Goal: Task Accomplishment & Management: Complete application form

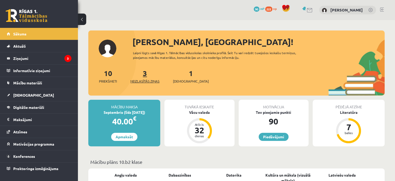
click at [148, 79] on span "Neizlasītās ziņas" at bounding box center [144, 80] width 29 height 5
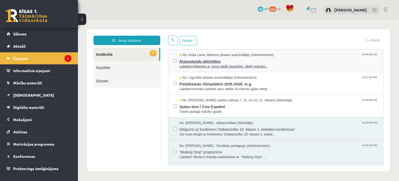
click at [207, 61] on span "Ārpusstundu aktivitātes" at bounding box center [279, 60] width 199 height 6
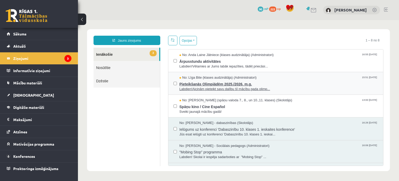
click at [207, 83] on span "Pieteikšanās Olimpiādēm 2025./2026. m.g." at bounding box center [279, 83] width 199 height 6
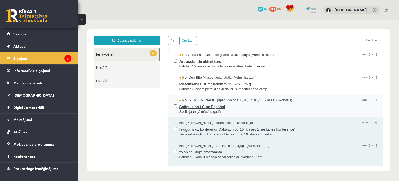
click at [211, 106] on span "Spāņu kino / Cine Español" at bounding box center [279, 106] width 199 height 6
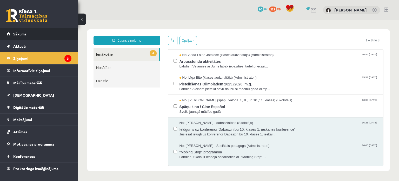
click at [53, 35] on link "Sākums" at bounding box center [39, 34] width 65 height 12
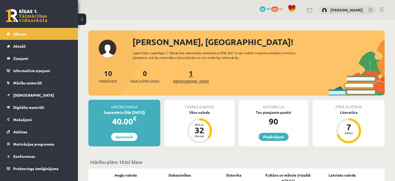
click at [185, 82] on span "[DEMOGRAPHIC_DATA]" at bounding box center [191, 80] width 36 height 5
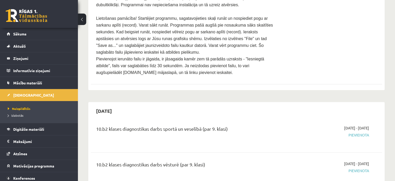
scroll to position [52, 0]
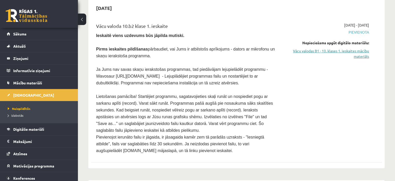
click at [361, 50] on link "Vācu valodas B1 - 10. klases 1. ieskaites mācību materiāls" at bounding box center [327, 53] width 86 height 11
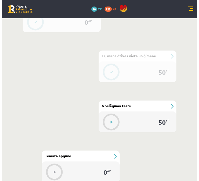
scroll to position [293, 0]
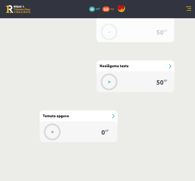
click at [133, 73] on div "50 XP" at bounding box center [136, 81] width 78 height 21
click at [107, 81] on button at bounding box center [110, 82] width 12 height 12
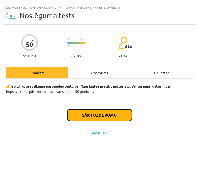
click at [119, 114] on button "Sākt uzdevumu" at bounding box center [100, 114] width 64 height 11
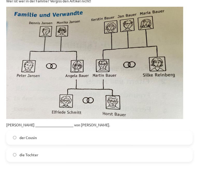
scroll to position [104, 0]
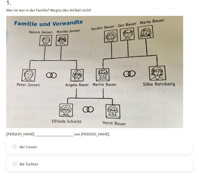
click at [69, 145] on label "der Cousin" at bounding box center [100, 146] width 186 height 13
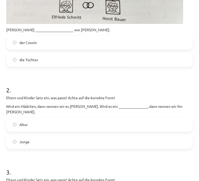
scroll to position [234, 0]
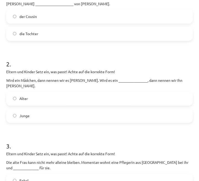
click at [94, 112] on label "Junge" at bounding box center [100, 115] width 186 height 13
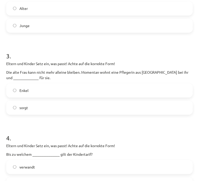
scroll to position [312, 0]
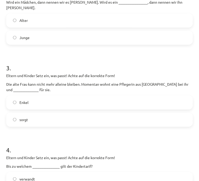
click at [94, 113] on label "sorgt" at bounding box center [100, 119] width 186 height 13
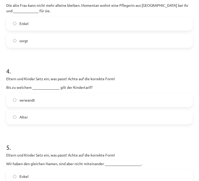
scroll to position [416, 0]
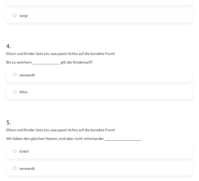
click at [75, 87] on label "Alter" at bounding box center [100, 91] width 186 height 13
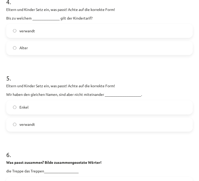
scroll to position [468, 0]
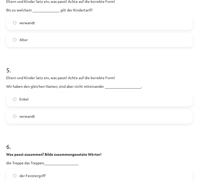
click at [76, 111] on label "verwandt" at bounding box center [100, 116] width 186 height 13
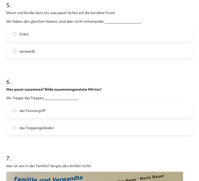
scroll to position [546, 0]
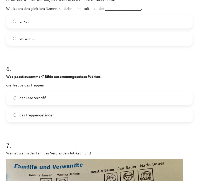
click at [77, 108] on label "das Treppengeländer" at bounding box center [100, 114] width 186 height 13
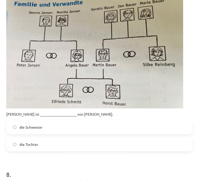
scroll to position [728, 0]
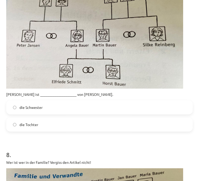
click at [64, 104] on label "die Schwester" at bounding box center [100, 107] width 186 height 13
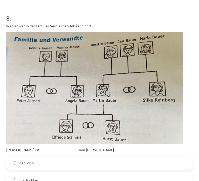
scroll to position [884, 0]
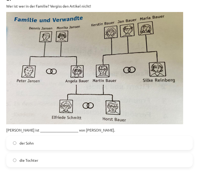
click at [74, 136] on label "der Sohn" at bounding box center [100, 142] width 186 height 13
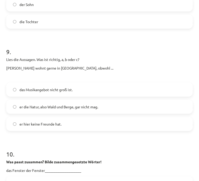
scroll to position [1013, 0]
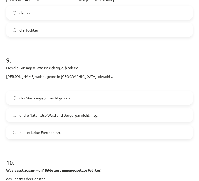
click at [98, 112] on span "er die Natur, also Wald und Berge, gar nicht mag." at bounding box center [58, 114] width 79 height 5
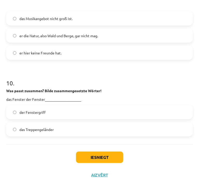
scroll to position [1093, 0]
click at [100, 107] on label "der Fenstergriff" at bounding box center [100, 111] width 186 height 13
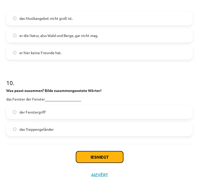
click at [106, 151] on button "Iesniegt" at bounding box center [99, 156] width 47 height 11
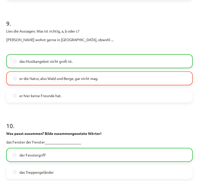
scroll to position [1109, 0]
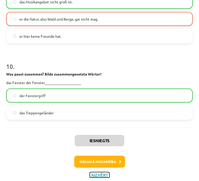
click at [98, 172] on button "Aizvērt" at bounding box center [100, 174] width 20 height 5
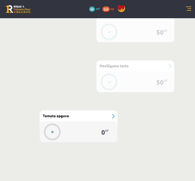
click at [47, 134] on div at bounding box center [52, 131] width 17 height 14
click at [55, 130] on button at bounding box center [53, 132] width 12 height 12
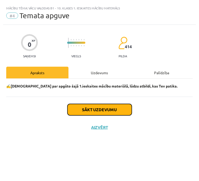
click at [85, 113] on button "Sākt uzdevumu" at bounding box center [100, 109] width 64 height 11
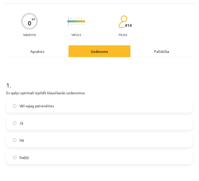
scroll to position [52, 0]
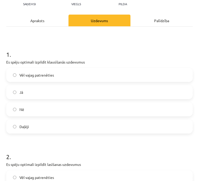
click at [60, 126] on label "Daļēji" at bounding box center [100, 126] width 186 height 13
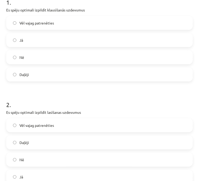
scroll to position [130, 0]
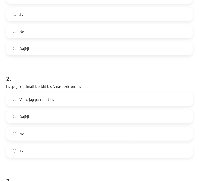
click at [59, 117] on label "Daļēji" at bounding box center [100, 116] width 186 height 13
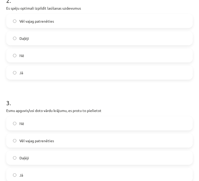
scroll to position [234, 0]
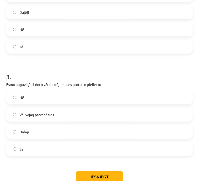
click at [56, 130] on label "Daļēji" at bounding box center [100, 131] width 186 height 13
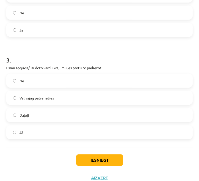
scroll to position [259, 0]
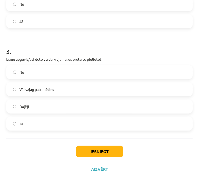
click at [57, 89] on label "Vēl vajag patrenēties" at bounding box center [100, 89] width 186 height 13
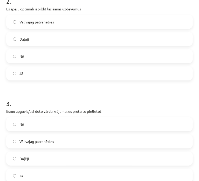
scroll to position [129, 0]
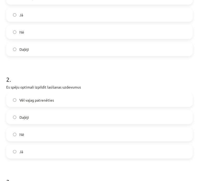
click at [58, 101] on label "Vēl vajag patrenēties" at bounding box center [100, 99] width 186 height 13
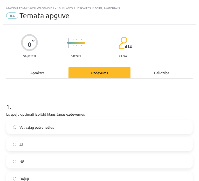
click at [54, 129] on label "Vēl vajag patrenēties" at bounding box center [100, 126] width 186 height 13
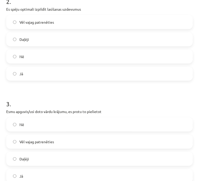
scroll to position [259, 0]
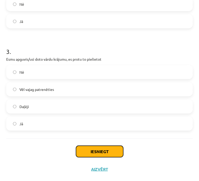
click at [106, 152] on button "Iesniegt" at bounding box center [99, 151] width 47 height 11
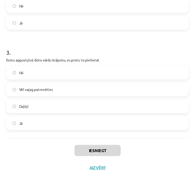
scroll to position [276, 0]
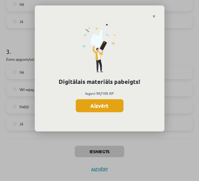
click at [102, 102] on button "Aizvērt" at bounding box center [100, 105] width 48 height 13
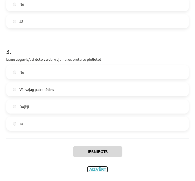
click at [94, 170] on button "Aizvērt" at bounding box center [98, 168] width 20 height 5
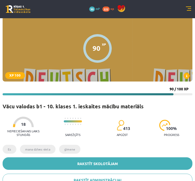
scroll to position [0, 0]
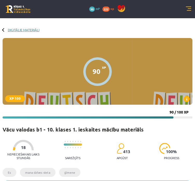
click at [11, 29] on link "Digitālie materiāli" at bounding box center [24, 30] width 32 height 4
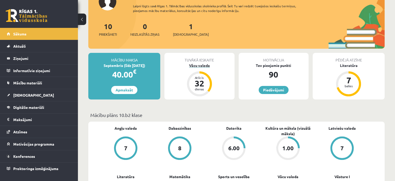
scroll to position [52, 0]
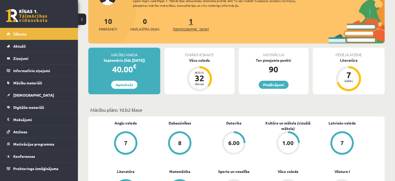
click at [181, 22] on link "1 Ieskaites" at bounding box center [191, 23] width 36 height 15
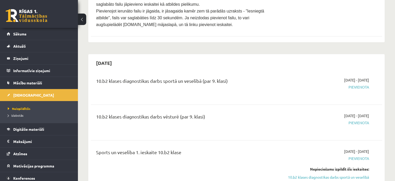
scroll to position [78, 0]
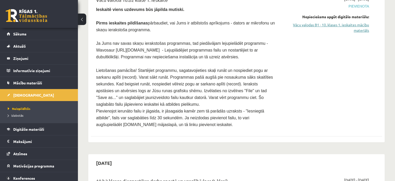
click at [348, 26] on link "Vācu valodas B1 - 10. klases 1. ieskaites mācību materiāls" at bounding box center [327, 27] width 86 height 11
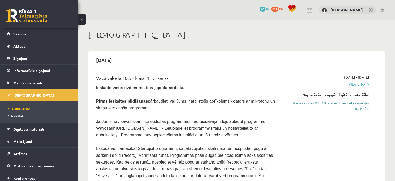
click at [335, 103] on link "Vācu valodas B1 - 10. klases 1. ieskaites mācību materiāls" at bounding box center [327, 105] width 86 height 11
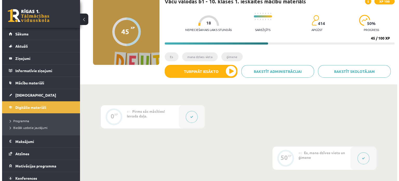
scroll to position [78, 0]
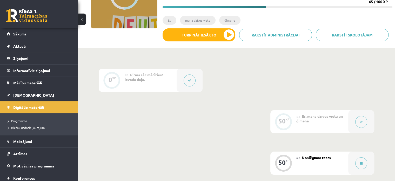
click at [359, 117] on button at bounding box center [362, 122] width 12 height 12
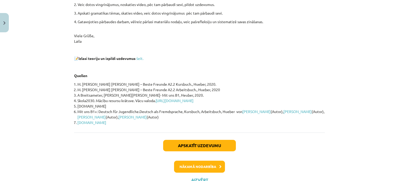
scroll to position [130, 0]
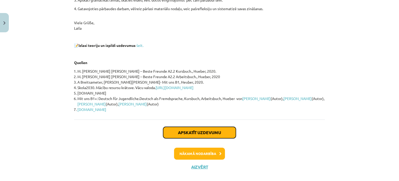
click at [210, 135] on button "Apskatīt uzdevumu" at bounding box center [199, 132] width 73 height 11
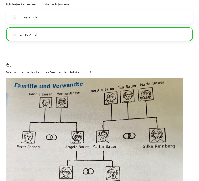
scroll to position [741, 0]
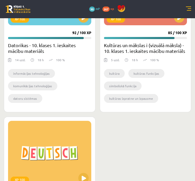
scroll to position [259, 0]
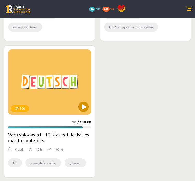
drag, startPoint x: 78, startPoint y: 79, endPoint x: 74, endPoint y: 78, distance: 3.9
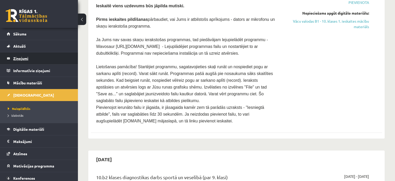
scroll to position [52, 0]
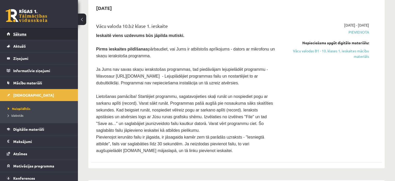
click at [26, 35] on span "Sākums" at bounding box center [19, 33] width 13 height 5
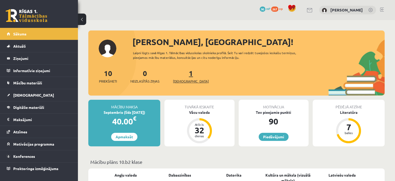
click at [188, 80] on span "[DEMOGRAPHIC_DATA]" at bounding box center [191, 80] width 36 height 5
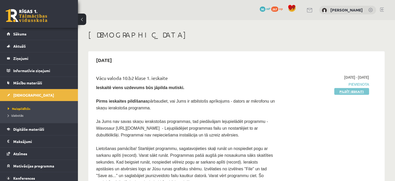
click at [352, 92] on link "Pildīt ieskaiti" at bounding box center [351, 91] width 35 height 7
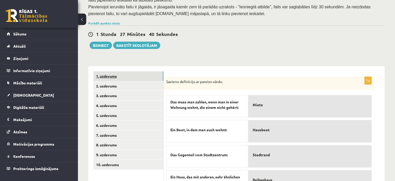
scroll to position [97, 0]
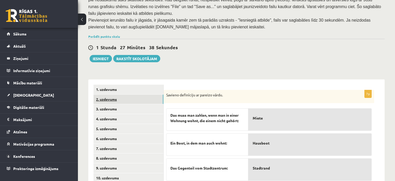
click at [115, 94] on link "2. uzdevums" at bounding box center [129, 99] width 70 height 10
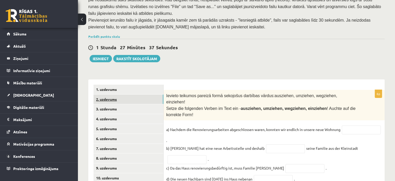
scroll to position [113, 0]
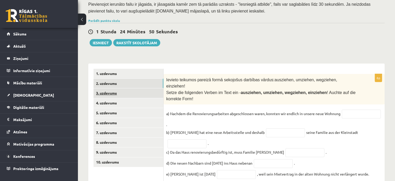
click at [133, 88] on link "3. uzdevums" at bounding box center [129, 93] width 70 height 10
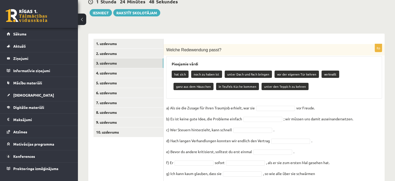
scroll to position [147, 0]
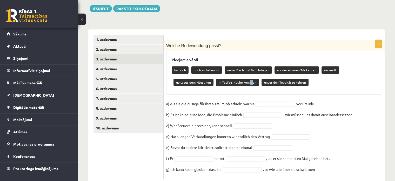
drag, startPoint x: 207, startPoint y: 67, endPoint x: 208, endPoint y: 70, distance: 3.0
click at [216, 78] on p "in Teufels Küche kommen" at bounding box center [237, 81] width 43 height 7
drag, startPoint x: 176, startPoint y: 68, endPoint x: 212, endPoint y: 69, distance: 35.9
click at [216, 78] on p "in Teufels Küche kommen" at bounding box center [237, 81] width 43 height 7
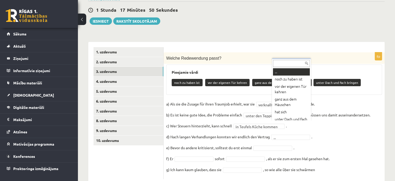
scroll to position [8, 0]
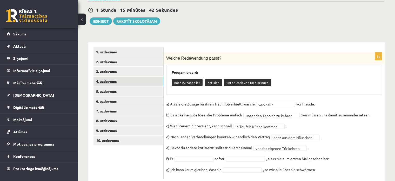
click at [116, 76] on link "4. uzdevums" at bounding box center [129, 81] width 70 height 10
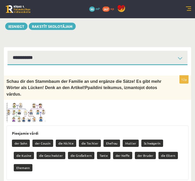
scroll to position [154, 0]
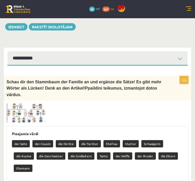
click at [14, 103] on img at bounding box center [25, 113] width 39 height 20
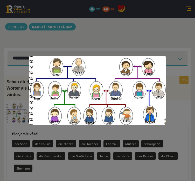
click at [145, 24] on div at bounding box center [97, 90] width 195 height 181
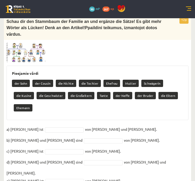
scroll to position [232, 0]
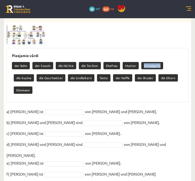
drag, startPoint x: 140, startPoint y: 42, endPoint x: 156, endPoint y: 42, distance: 15.9
click at [156, 62] on p "Schwägerin" at bounding box center [153, 65] width 22 height 7
drag, startPoint x: 174, startPoint y: 48, endPoint x: 167, endPoint y: 43, distance: 9.0
click at [174, 60] on div "der Sohn der Cousin die Nichte die Tochter Ehefrau Mutter Schwägerin die Kusine…" at bounding box center [98, 78] width 172 height 37
drag, startPoint x: 164, startPoint y: 42, endPoint x: 178, endPoint y: 42, distance: 14.3
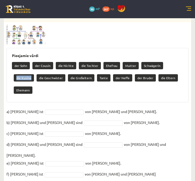
click at [34, 74] on p "die Kusine" at bounding box center [24, 77] width 20 height 7
drag, startPoint x: 16, startPoint y: 55, endPoint x: 38, endPoint y: 54, distance: 22.4
click at [38, 74] on p "die Geschwister" at bounding box center [51, 77] width 29 height 7
drag, startPoint x: 47, startPoint y: 55, endPoint x: 67, endPoint y: 55, distance: 20.0
click at [68, 74] on p "die Großeltern" at bounding box center [81, 77] width 27 height 7
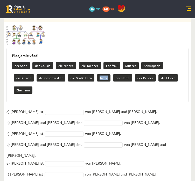
drag, startPoint x: 75, startPoint y: 54, endPoint x: 84, endPoint y: 55, distance: 9.4
click at [97, 74] on p "Tante" at bounding box center [104, 77] width 14 height 7
drag, startPoint x: 90, startPoint y: 55, endPoint x: 100, endPoint y: 54, distance: 9.4
click at [113, 74] on p "der Neffe" at bounding box center [122, 77] width 19 height 7
drag, startPoint x: 112, startPoint y: 56, endPoint x: 130, endPoint y: 56, distance: 17.7
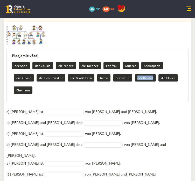
click at [135, 74] on p "der Bruder" at bounding box center [145, 77] width 21 height 7
drag, startPoint x: 135, startPoint y: 55, endPoint x: 148, endPoint y: 55, distance: 12.7
click at [159, 74] on p "die Eltern" at bounding box center [168, 77] width 19 height 7
drag, startPoint x: 156, startPoint y: 55, endPoint x: 166, endPoint y: 54, distance: 10.1
click at [32, 86] on p "Ehemann" at bounding box center [23, 89] width 19 height 7
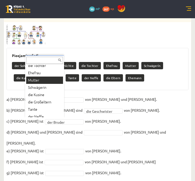
scroll to position [50, 0]
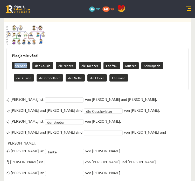
drag, startPoint x: 15, startPoint y: 42, endPoint x: 26, endPoint y: 41, distance: 11.7
click at [26, 62] on p "der Sohn" at bounding box center [21, 65] width 18 height 7
drag, startPoint x: 35, startPoint y: 42, endPoint x: 56, endPoint y: 43, distance: 21.3
click at [57, 60] on div "der Sohn der Cousin die Nichte die Tochter Ehefrau Mutter Schwägerin die Kusine…" at bounding box center [98, 72] width 172 height 24
click at [49, 62] on p "der Cousin" at bounding box center [42, 65] width 21 height 7
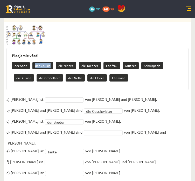
drag, startPoint x: 50, startPoint y: 42, endPoint x: 34, endPoint y: 43, distance: 15.6
click at [34, 62] on p "der Cousin" at bounding box center [42, 65] width 21 height 7
drag, startPoint x: 58, startPoint y: 42, endPoint x: 72, endPoint y: 42, distance: 14.0
click at [72, 62] on p "die Nichte" at bounding box center [66, 65] width 21 height 7
drag, startPoint x: 80, startPoint y: 43, endPoint x: 94, endPoint y: 42, distance: 13.8
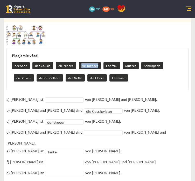
click at [98, 62] on p "die Tochter" at bounding box center [90, 65] width 22 height 7
drag, startPoint x: 103, startPoint y: 42, endPoint x: 114, endPoint y: 43, distance: 11.2
click at [114, 62] on p "Ehefrau" at bounding box center [112, 65] width 17 height 7
drag, startPoint x: 127, startPoint y: 42, endPoint x: 133, endPoint y: 43, distance: 5.2
click at [134, 62] on p "Mutter" at bounding box center [131, 65] width 16 height 7
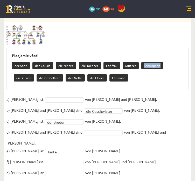
drag, startPoint x: 140, startPoint y: 42, endPoint x: 158, endPoint y: 44, distance: 18.1
click at [159, 60] on div "der Sohn der Cousin die Nichte die Tochter Ehefrau Mutter Schwägerin die Kusine…" at bounding box center [98, 72] width 172 height 24
drag, startPoint x: 164, startPoint y: 43, endPoint x: 181, endPoint y: 43, distance: 16.9
click at [181, 60] on div "der Sohn der Cousin die Nichte die Tochter Ehefrau Mutter Schwägerin die Kusine…" at bounding box center [98, 72] width 172 height 24
drag, startPoint x: 16, startPoint y: 54, endPoint x: 38, endPoint y: 56, distance: 21.6
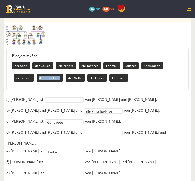
click at [38, 74] on p "die Großeltern" at bounding box center [50, 77] width 27 height 7
drag, startPoint x: 45, startPoint y: 55, endPoint x: 59, endPoint y: 55, distance: 14.3
click at [66, 74] on p "der Neffe" at bounding box center [75, 77] width 19 height 7
drag, startPoint x: 67, startPoint y: 55, endPoint x: 80, endPoint y: 55, distance: 13.5
click at [88, 74] on p "die Eltern" at bounding box center [97, 77] width 19 height 7
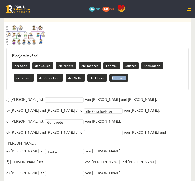
drag, startPoint x: 88, startPoint y: 55, endPoint x: 104, endPoint y: 56, distance: 16.4
click at [104, 60] on div "der Sohn der Cousin die Nichte die Tochter Ehefrau Mutter Schwägerin die Kusine…" at bounding box center [98, 72] width 172 height 24
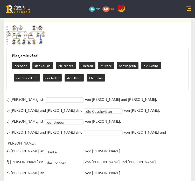
click at [152, 68] on div "**********" at bounding box center [98, 117] width 188 height 239
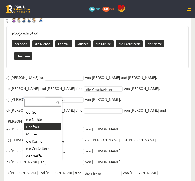
scroll to position [14, 0]
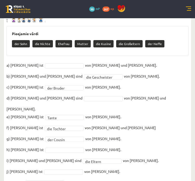
click at [112, 130] on fieldset "**********" at bounding box center [97, 130] width 182 height 139
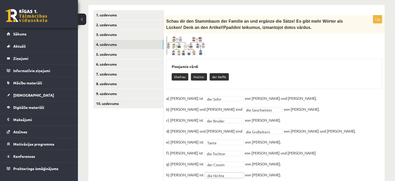
scroll to position [141, 0]
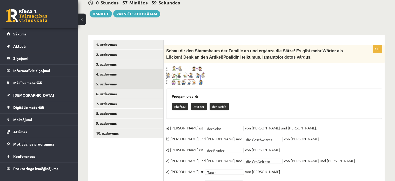
click at [131, 79] on link "5. uzdevums" at bounding box center [129, 84] width 70 height 10
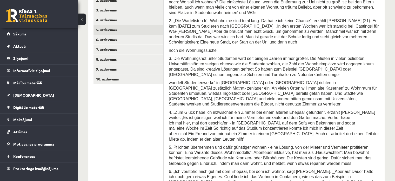
scroll to position [152, 0]
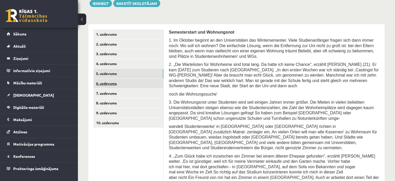
click at [130, 78] on link "6. uzdevums" at bounding box center [129, 83] width 70 height 10
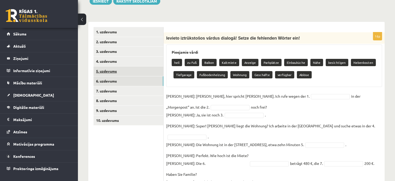
scroll to position [129, 0]
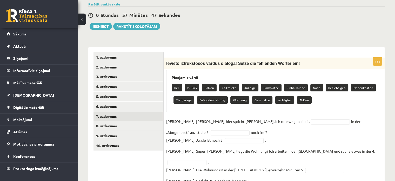
click at [121, 111] on link "7. uzdevums" at bounding box center [129, 116] width 70 height 10
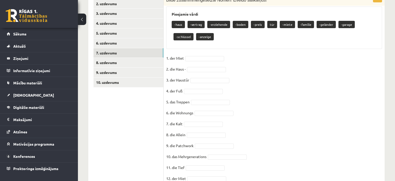
scroll to position [201, 0]
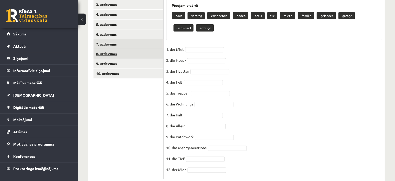
click at [116, 49] on link "8. uzdevums" at bounding box center [129, 54] width 70 height 10
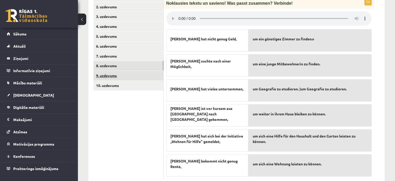
click at [118, 71] on link "9. uzdevums" at bounding box center [129, 76] width 70 height 10
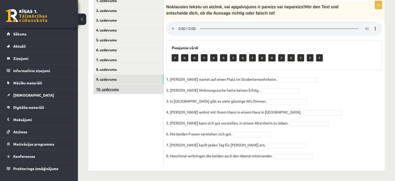
scroll to position [172, 0]
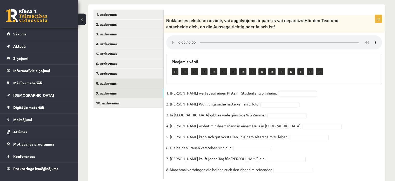
click at [119, 78] on link "8. uzdevums" at bounding box center [129, 83] width 70 height 10
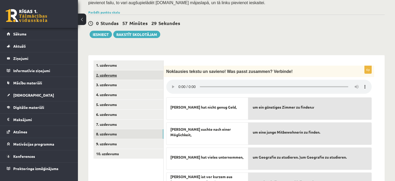
scroll to position [120, 0]
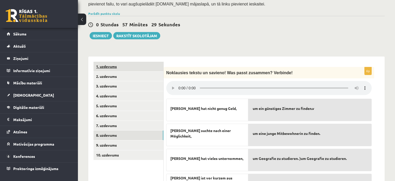
click at [116, 62] on link "1. uzdevums" at bounding box center [129, 67] width 70 height 10
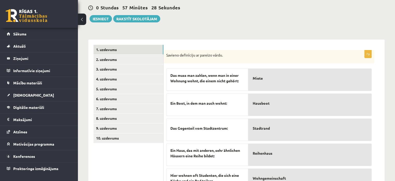
scroll to position [146, 0]
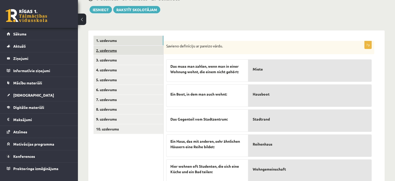
click at [100, 45] on link "2. uzdevums" at bounding box center [129, 50] width 70 height 10
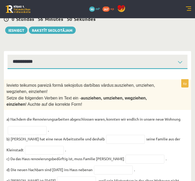
scroll to position [160, 0]
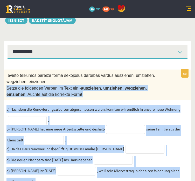
drag, startPoint x: 7, startPoint y: 70, endPoint x: 165, endPoint y: 166, distance: 185.1
click at [165, 166] on div "6p Ievieto teikumos pareizā formā sekojošus darbības vārdus: ausziehen, umziehe…" at bounding box center [98, 128] width 188 height 119
click at [176, 130] on fieldset "a) Nachdem die Renovierungsarbeiten abgeschlossen waren, konnten wir endlich in…" at bounding box center [97, 145] width 182 height 80
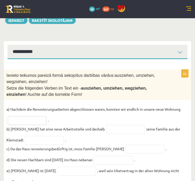
click at [40, 116] on input "text" at bounding box center [27, 120] width 39 height 9
drag, startPoint x: 74, startPoint y: 72, endPoint x: 90, endPoint y: 74, distance: 16.7
click at [90, 85] on p "Setze die folgenden Verben im Text ein - ausziehen, umziehen, wegziehen, einzie…" at bounding box center [84, 91] width 156 height 13
type input "*********"
click at [106, 125] on input "text" at bounding box center [125, 129] width 39 height 9
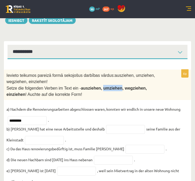
drag, startPoint x: 96, startPoint y: 71, endPoint x: 109, endPoint y: 73, distance: 13.3
click at [109, 86] on span "ausziehen, umziehen, wegziehen, einziehen" at bounding box center [76, 91] width 141 height 11
click at [118, 125] on input "********" at bounding box center [125, 129] width 39 height 9
type input "********"
click at [31, 136] on input "text" at bounding box center [44, 140] width 39 height 9
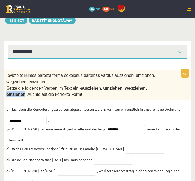
drag, startPoint x: 133, startPoint y: 72, endPoint x: 148, endPoint y: 73, distance: 15.4
click at [150, 85] on p "Setze die folgenden Verben im Text ein - ausziehen, umziehen, wegziehen, einzie…" at bounding box center [84, 91] width 156 height 13
drag, startPoint x: 111, startPoint y: 112, endPoint x: 76, endPoint y: 110, distance: 34.6
click at [76, 110] on fieldset "a) Nachdem die Renovierungsarbeiten abgeschlossen waren, konnten wir endlich in…" at bounding box center [97, 145] width 182 height 80
drag, startPoint x: 32, startPoint y: 103, endPoint x: 1, endPoint y: 104, distance: 31.5
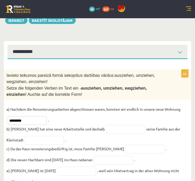
click at [1, 104] on div "Vācu valoda 10.b2 klase 1. ieskaite , Aleksandrija Līduma (10.b2 klase) Ieskait…" at bounding box center [97, 27] width 195 height 339
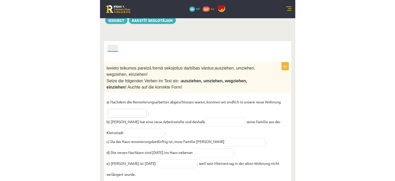
scroll to position [113, 0]
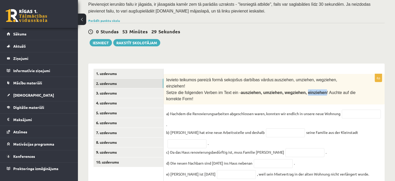
drag, startPoint x: 292, startPoint y: 71, endPoint x: 308, endPoint y: 73, distance: 16.1
click at [308, 90] on span "ausziehen, umziehen, wegziehen, einziehen" at bounding box center [284, 92] width 86 height 4
type input "*********"
click at [266, 128] on input "text" at bounding box center [285, 132] width 39 height 9
drag, startPoint x: 234, startPoint y: 72, endPoint x: 251, endPoint y: 73, distance: 16.7
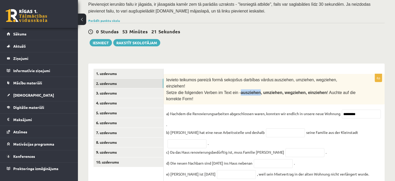
click at [251, 90] on span "ausziehen, umziehen, wegziehen, einziehen" at bounding box center [284, 92] width 86 height 4
type input "*********"
click at [276, 128] on input "*********" at bounding box center [285, 132] width 39 height 9
drag, startPoint x: 249, startPoint y: 113, endPoint x: 267, endPoint y: 113, distance: 17.2
click at [267, 128] on input "*********" at bounding box center [285, 132] width 39 height 9
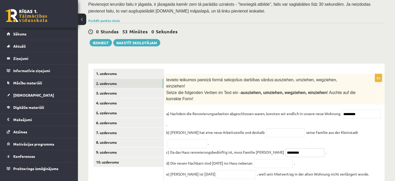
click at [294, 148] on input "*********" at bounding box center [305, 152] width 39 height 9
type input "*********"
click at [266, 128] on input "text" at bounding box center [285, 132] width 39 height 9
type input "*"
type input "*****"
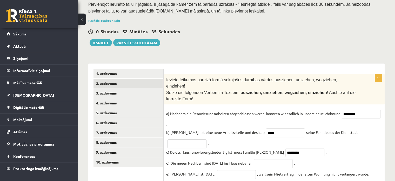
click at [192, 139] on input "text" at bounding box center [187, 143] width 39 height 9
type input "***"
click at [265, 159] on input "text" at bounding box center [273, 163] width 39 height 9
type input "**********"
click at [232, 170] on input "text" at bounding box center [236, 174] width 39 height 9
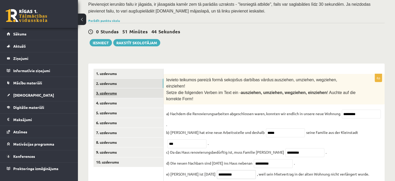
type input "**********"
click at [110, 88] on link "3. uzdevums" at bounding box center [129, 93] width 70 height 10
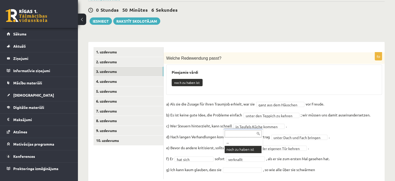
scroll to position [122, 0]
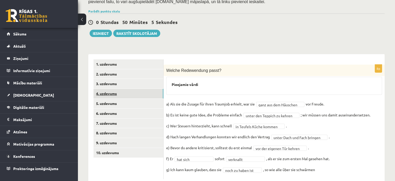
click at [125, 89] on link "4. uzdevums" at bounding box center [129, 94] width 70 height 10
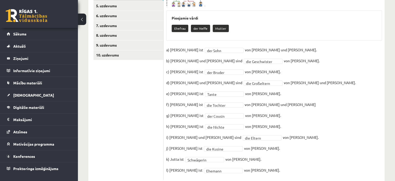
scroll to position [141, 0]
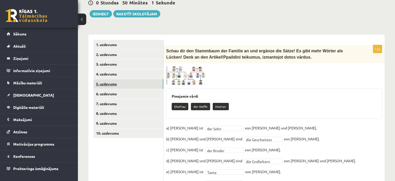
click at [121, 79] on link "5. uzdevums" at bounding box center [129, 84] width 70 height 10
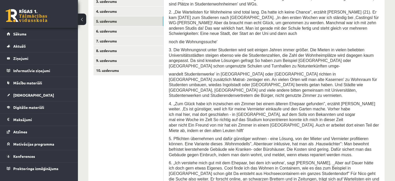
scroll to position [204, 0]
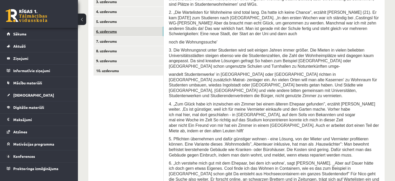
click at [126, 27] on link "6. uzdevums" at bounding box center [129, 32] width 70 height 10
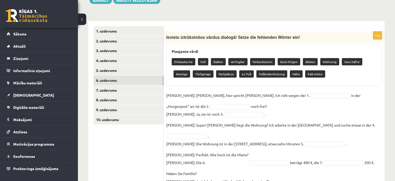
scroll to position [77, 0]
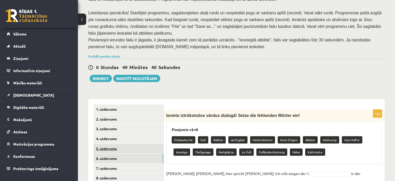
click at [122, 143] on link "5. uzdevums" at bounding box center [129, 148] width 70 height 10
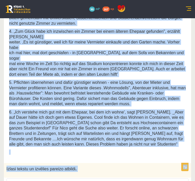
scroll to position [346, 0]
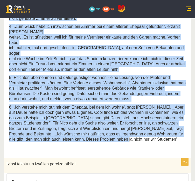
drag, startPoint x: 8, startPoint y: 64, endPoint x: 123, endPoint y: 85, distance: 116.9
click at [123, 85] on div "Semesterstart und Wohnungsnot 1. Im Oktober beginnt an den Universitäten das Wi…" at bounding box center [98, 86] width 188 height 427
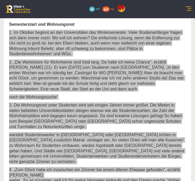
scroll to position [181, 0]
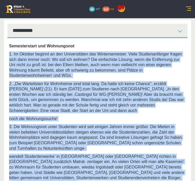
click at [128, 116] on p "noch die Wohnungssuche'" at bounding box center [97, 118] width 177 height 5
drag, startPoint x: 8, startPoint y: 37, endPoint x: 129, endPoint y: 146, distance: 162.9
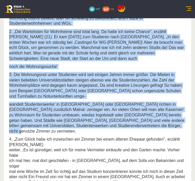
click at [128, 72] on span "3. Die Wohnungsnot unter Studenten wird seit einigen Jahren immer größer. Die M…" at bounding box center [95, 85] width 173 height 26
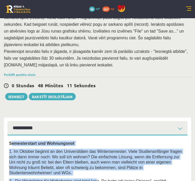
scroll to position [103, 0]
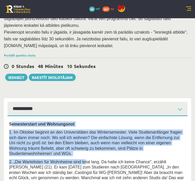
drag, startPoint x: 10, startPoint y: 81, endPoint x: 76, endPoint y: 139, distance: 88.4
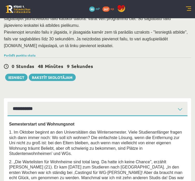
click at [9, 122] on span "Semesterstart und Wohnungsnot" at bounding box center [41, 124] width 65 height 4
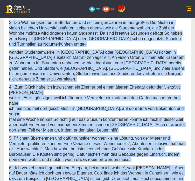
scroll to position [415, 0]
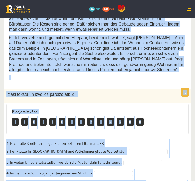
drag, startPoint x: 9, startPoint y: 107, endPoint x: 138, endPoint y: 167, distance: 142.5
click at [138, 167] on form "Semesterstart und Wohnungsnot 1. Im Oktober beginnt an den Universitäten das Wi…" at bounding box center [97, 17] width 177 height 417
click at [143, 139] on fieldset "1. Nicht alle Studienanfänger ziehen bei ihren Eltern aus. - R 2. Für Plätze in…" at bounding box center [97, 181] width 182 height 84
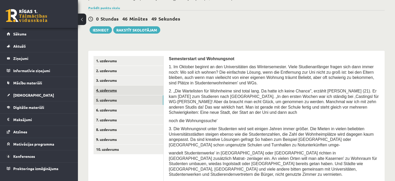
scroll to position [100, 0]
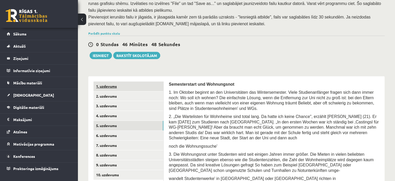
click at [119, 81] on link "1. uzdevums" at bounding box center [129, 86] width 70 height 10
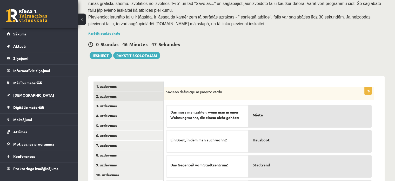
click at [123, 91] on link "2. uzdevums" at bounding box center [129, 96] width 70 height 10
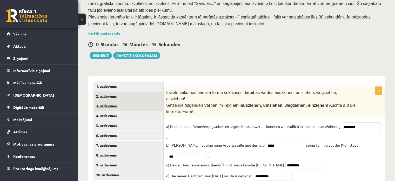
click at [129, 101] on link "3. uzdevums" at bounding box center [129, 106] width 70 height 10
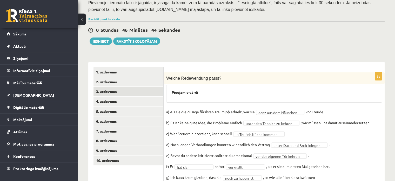
scroll to position [122, 0]
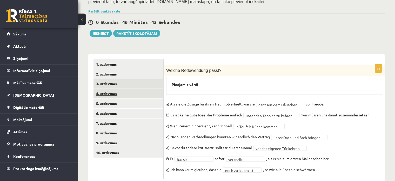
click at [127, 89] on link "4. uzdevums" at bounding box center [129, 94] width 70 height 10
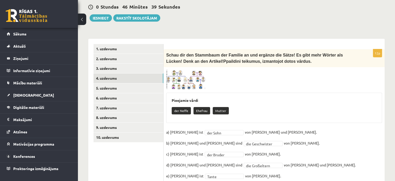
scroll to position [115, 0]
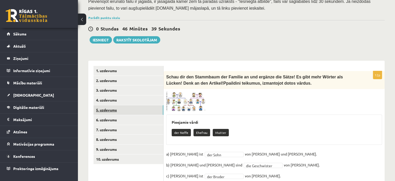
click at [133, 105] on link "5. uzdevums" at bounding box center [129, 110] width 70 height 10
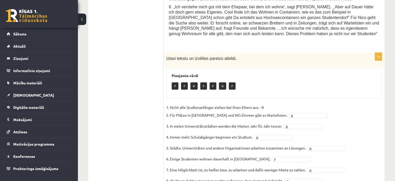
scroll to position [204, 0]
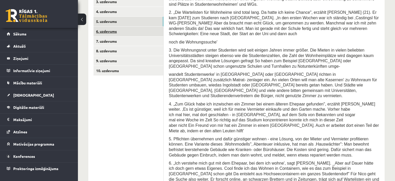
click at [119, 27] on link "6. uzdevums" at bounding box center [129, 32] width 70 height 10
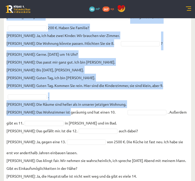
scroll to position [399, 0]
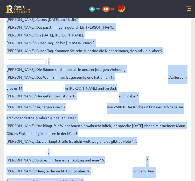
drag, startPoint x: 7, startPoint y: 64, endPoint x: 95, endPoint y: 135, distance: 113.2
click at [123, 171] on div "16p Ievieto iztrūkstošos vārdus dialogā! Setze die fehlenden Wörter ein! Pieeja…" at bounding box center [98, 13] width 188 height 365
click at [149, 121] on p "Frau Nowak: Das klingt fair. Wir nehmen sie wahrscheinlich, ich spreche heute A…" at bounding box center [97, 132] width 182 height 23
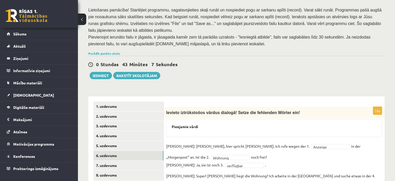
scroll to position [102, 0]
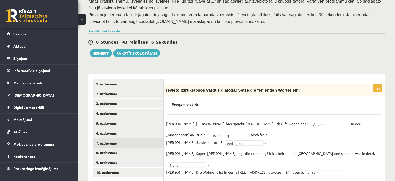
click at [115, 138] on link "7. uzdevums" at bounding box center [129, 143] width 70 height 10
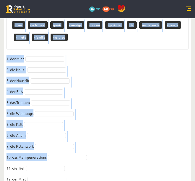
scroll to position [235, 0]
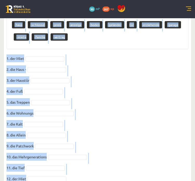
drag, startPoint x: 6, startPoint y: 70, endPoint x: 85, endPoint y: 164, distance: 122.3
click at [85, 164] on div "12p Bilde zusammmengesetzte Nomen! Izveido salikteņus! Pieejamie vārdi -haus -s…" at bounding box center [98, 91] width 188 height 193
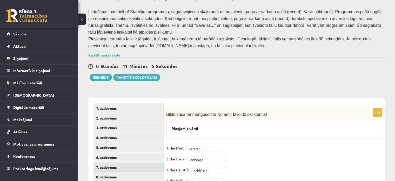
scroll to position [130, 0]
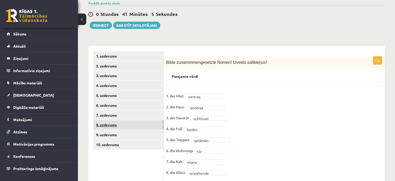
click at [113, 120] on link "8. uzdevums" at bounding box center [129, 125] width 70 height 10
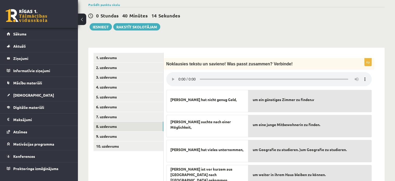
scroll to position [137, 0]
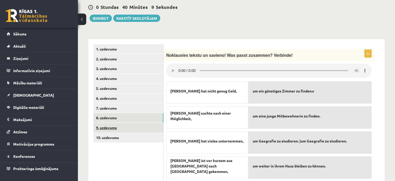
click at [123, 123] on link "9. uzdevums" at bounding box center [129, 128] width 70 height 10
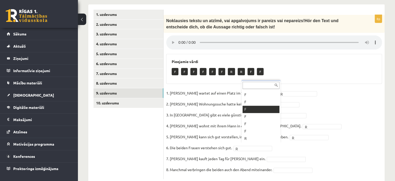
scroll to position [28, 0]
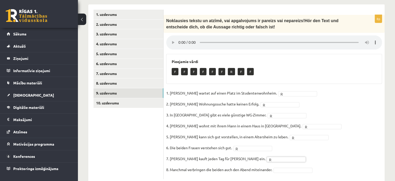
click at [290, 159] on fieldset "1. Simone wartet auf einen Platz im Studentenwohnheim. R * 2. Simones Wohnungss…" at bounding box center [274, 132] width 216 height 87
click at [120, 98] on link "10. uzdevums" at bounding box center [129, 103] width 70 height 10
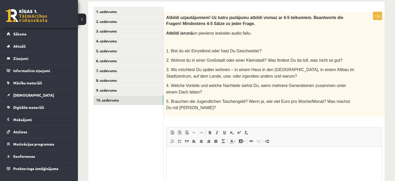
scroll to position [148, 0]
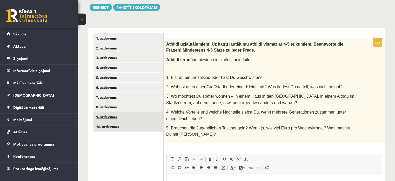
click at [119, 112] on link "9. uzdevums" at bounding box center [129, 117] width 70 height 10
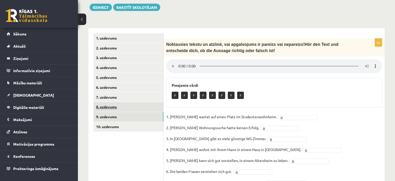
click at [119, 102] on link "8. uzdevums" at bounding box center [129, 107] width 70 height 10
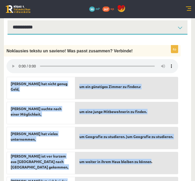
scroll to position [223, 0]
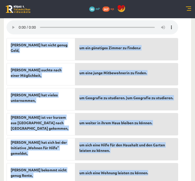
drag, startPoint x: 9, startPoint y: 107, endPoint x: 161, endPoint y: 158, distance: 159.9
click at [161, 158] on fieldset "Simone hat nicht genug Geld, Margarete suchte nach einer Möglichkeit, Simone ha…" at bounding box center [92, 110] width 172 height 150
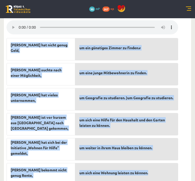
drag, startPoint x: 10, startPoint y: 83, endPoint x: 168, endPoint y: 159, distance: 175.6
click at [168, 159] on fieldset "Simone hat nicht genug Geld, Margarete suchte nach einer Möglichkeit, Simone ha…" at bounding box center [92, 110] width 172 height 150
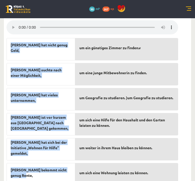
drag, startPoint x: 9, startPoint y: 81, endPoint x: 66, endPoint y: 160, distance: 97.7
click at [66, 160] on div "Simone hat nicht genug Geld, Margarete suchte nach einer Möglichkeit, Simone ha…" at bounding box center [40, 110] width 69 height 150
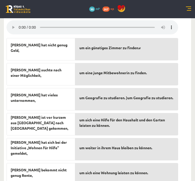
click at [80, 45] on span "um ein günstiges Zimmer zu finden.v" at bounding box center [111, 47] width 62 height 5
drag, startPoint x: 80, startPoint y: 31, endPoint x: 82, endPoint y: 33, distance: 2.9
click at [82, 45] on span "um ein günstiges Zimmer zu finden.v" at bounding box center [111, 47] width 62 height 5
click at [80, 45] on span "um ein günstiges Zimmer zu finden.v" at bounding box center [111, 47] width 62 height 5
drag, startPoint x: 143, startPoint y: 54, endPoint x: 166, endPoint y: 51, distance: 23.6
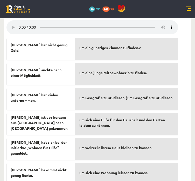
click at [143, 70] on span "um eine junge Mitbewohnerin zu finden." at bounding box center [114, 72] width 68 height 5
drag, startPoint x: 171, startPoint y: 49, endPoint x: 174, endPoint y: 47, distance: 3.2
click at [172, 63] on div "um eine junge Mitbewohnerin zu finden." at bounding box center [126, 74] width 103 height 22
click at [68, 42] on p "Simone hat nicht genug Geld," at bounding box center [41, 47] width 61 height 11
drag, startPoint x: 71, startPoint y: 30, endPoint x: 73, endPoint y: 34, distance: 4.5
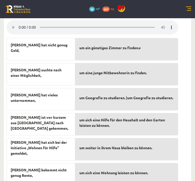
click at [71, 42] on p "Simone hat nicht genug Geld," at bounding box center [41, 47] width 61 height 11
drag, startPoint x: 74, startPoint y: 171, endPoint x: 68, endPoint y: 169, distance: 6.5
click at [68, 169] on div "6p Noklausies tekstu un savieno! Was passt zusammen? Verbinde! Simone hat nicht…" at bounding box center [92, 96] width 177 height 181
drag, startPoint x: 81, startPoint y: 18, endPoint x: 119, endPoint y: 58, distance: 54.6
click at [119, 58] on div "6p Noklausies tekstu un savieno! Was passt zusammen? Verbinde! Simone hat nicht…" at bounding box center [92, 96] width 177 height 181
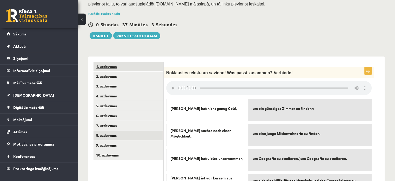
scroll to position [146, 0]
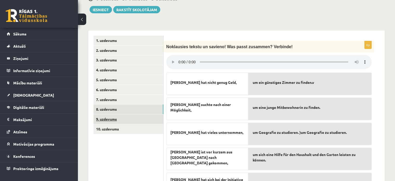
click at [116, 114] on link "9. uzdevums" at bounding box center [129, 119] width 70 height 10
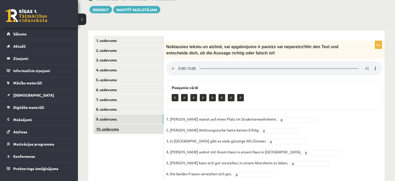
click at [117, 124] on link "10. uzdevums" at bounding box center [129, 129] width 70 height 10
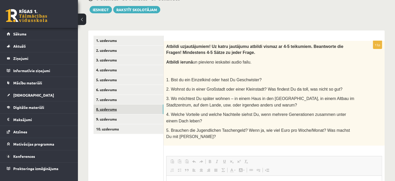
click at [117, 104] on link "8. uzdevums" at bounding box center [129, 109] width 70 height 10
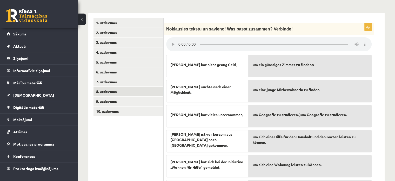
scroll to position [189, 0]
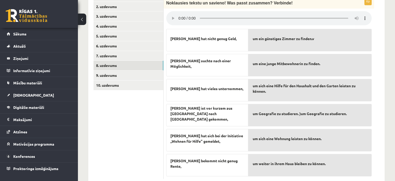
click at [283, 111] on span "um Geografie zu studieren. )um Geografie zu studieren." at bounding box center [300, 113] width 94 height 5
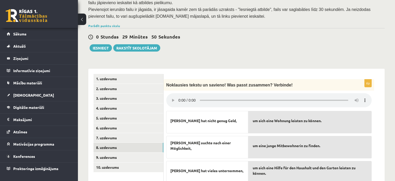
scroll to position [85, 0]
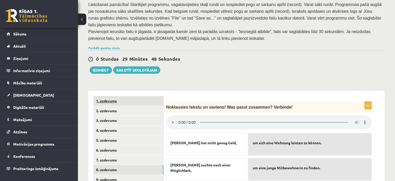
click at [110, 96] on link "1. uzdevums" at bounding box center [129, 101] width 70 height 10
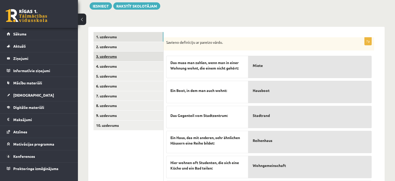
scroll to position [123, 0]
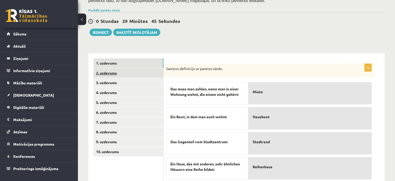
click at [117, 68] on link "2. uzdevums" at bounding box center [129, 73] width 70 height 10
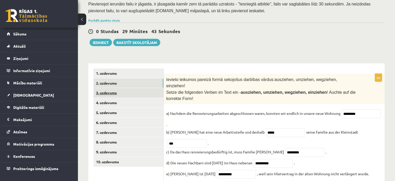
click at [104, 88] on link "3. uzdevums" at bounding box center [129, 93] width 70 height 10
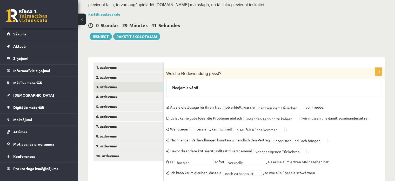
scroll to position [122, 0]
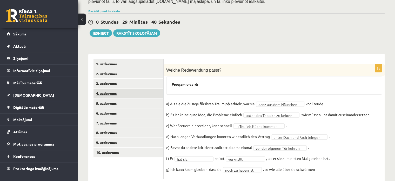
click at [109, 88] on link "4. uzdevums" at bounding box center [129, 93] width 70 height 10
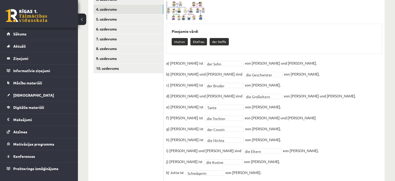
scroll to position [194, 0]
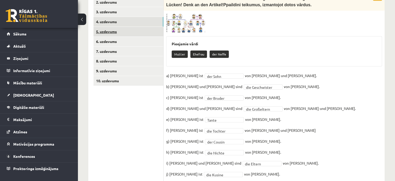
click at [112, 27] on link "5. uzdevums" at bounding box center [129, 32] width 70 height 10
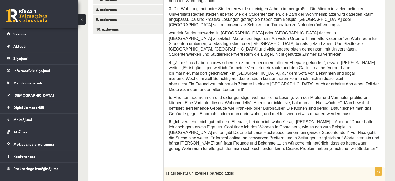
scroll to position [204, 0]
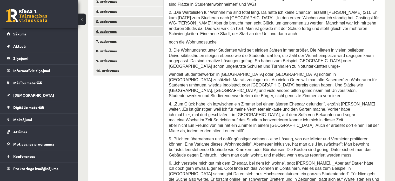
click at [108, 27] on link "6. uzdevums" at bounding box center [129, 32] width 70 height 10
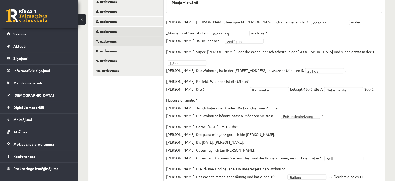
click at [119, 36] on link "7. uzdevums" at bounding box center [129, 41] width 70 height 10
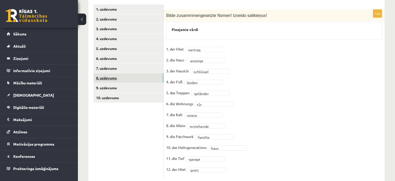
click at [113, 73] on link "8. uzdevums" at bounding box center [129, 78] width 70 height 10
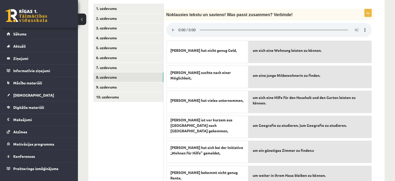
scroll to position [189, 0]
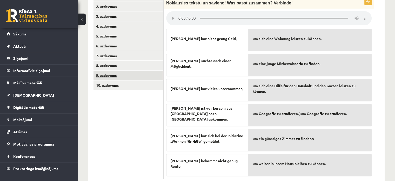
click at [115, 70] on link "9. uzdevums" at bounding box center [129, 75] width 70 height 10
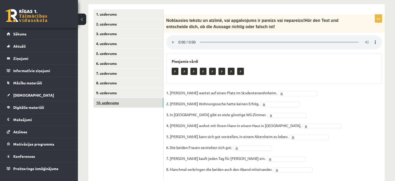
click at [115, 98] on link "10. uzdevums" at bounding box center [129, 103] width 70 height 10
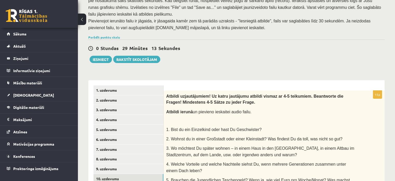
scroll to position [18, 0]
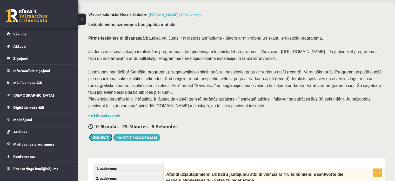
drag, startPoint x: 102, startPoint y: 121, endPoint x: 106, endPoint y: 130, distance: 9.1
click at [95, 134] on button "Iesniegt" at bounding box center [101, 137] width 22 height 7
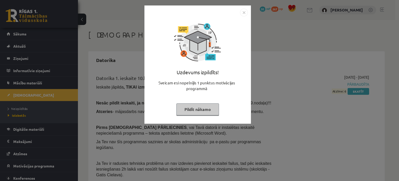
click at [243, 11] on img "Close" at bounding box center [244, 13] width 8 height 8
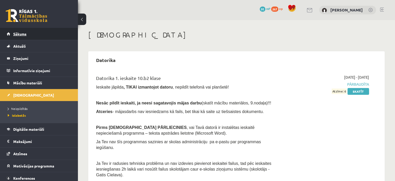
click at [51, 35] on link "Sākums" at bounding box center [39, 34] width 65 height 12
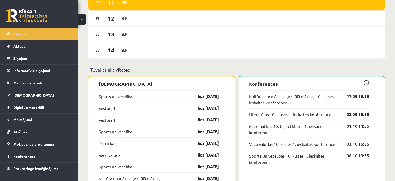
scroll to position [378, 0]
